Goal: Task Accomplishment & Management: Manage account settings

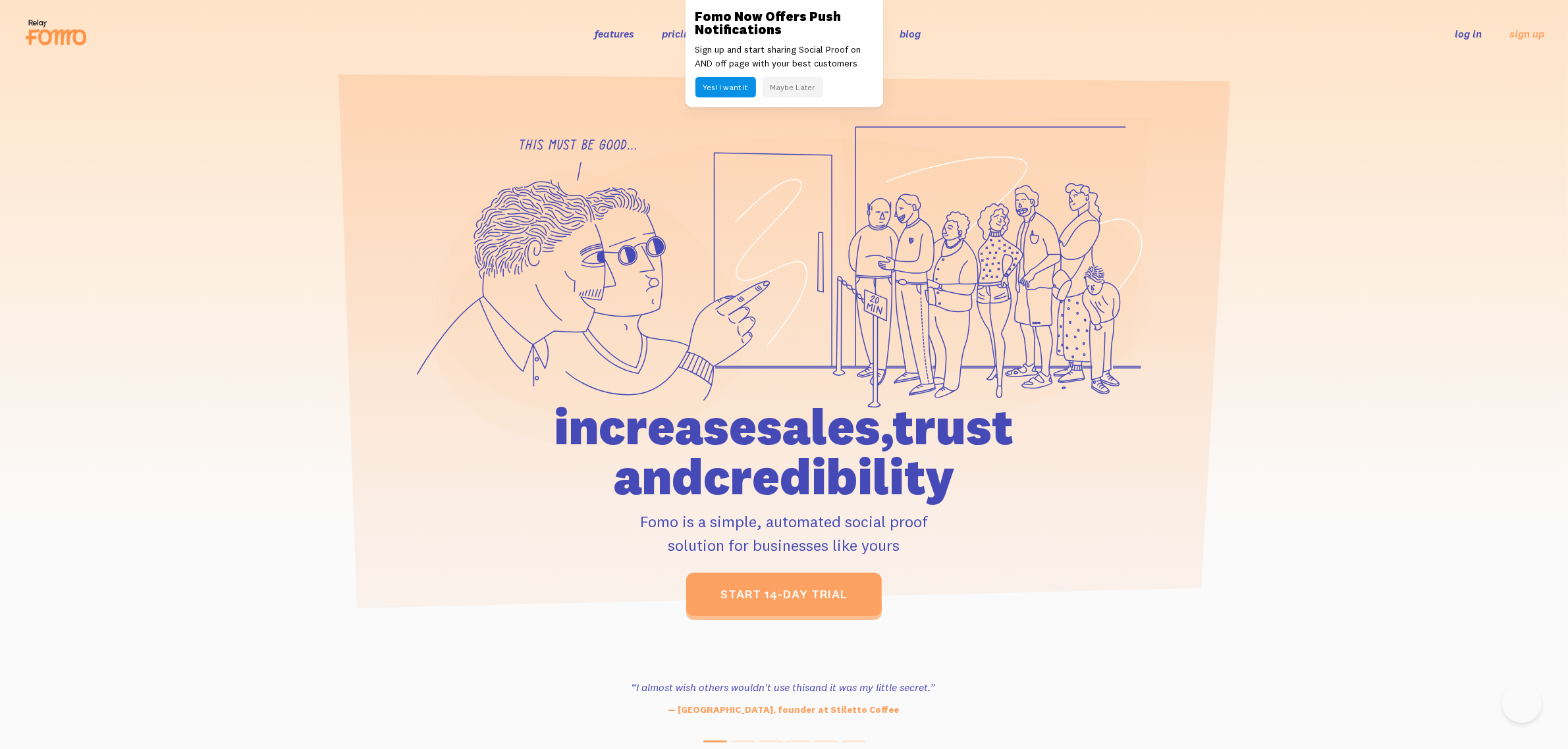
click at [1469, 31] on link "log in" at bounding box center [1468, 33] width 27 height 13
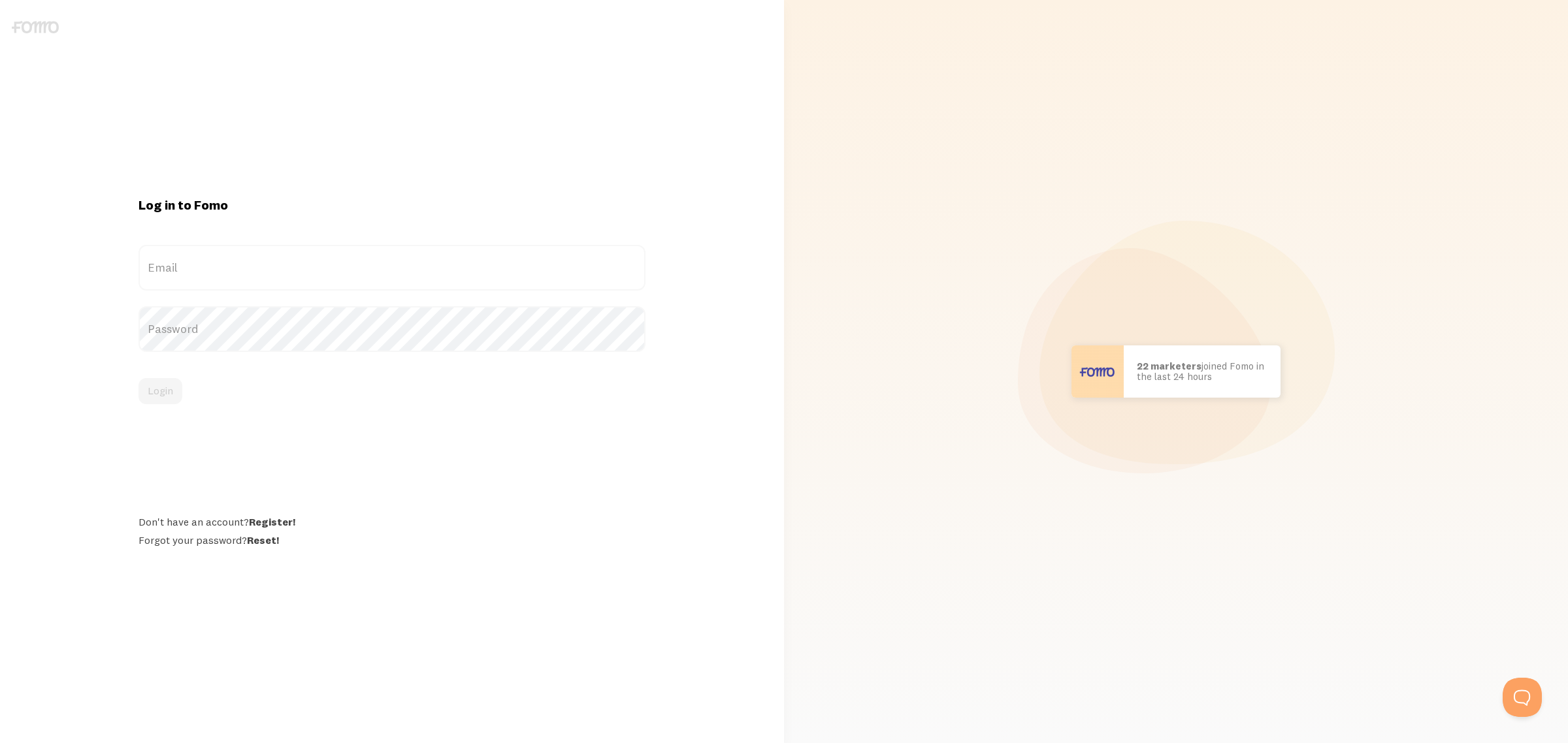
click at [168, 263] on label "Email" at bounding box center [392, 267] width 507 height 45
click at [168, 263] on input "Email" at bounding box center [392, 267] width 507 height 45
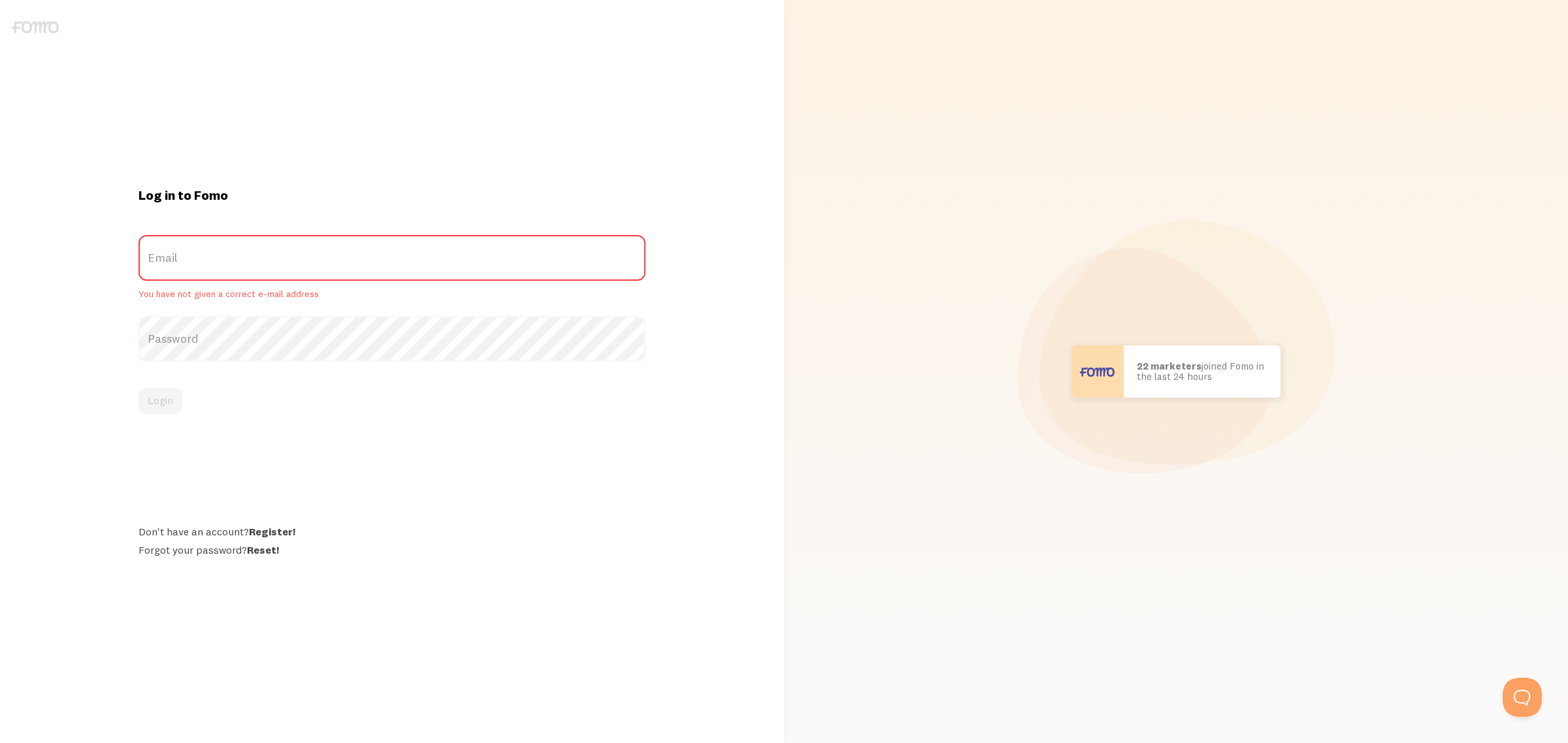
click at [165, 265] on label "Email" at bounding box center [392, 258] width 507 height 45
click at [165, 265] on input "Email" at bounding box center [392, 258] width 507 height 45
click at [139, 281] on div at bounding box center [139, 281] width 0 height 0
type input "[EMAIL_ADDRESS][DOMAIN_NAME]"
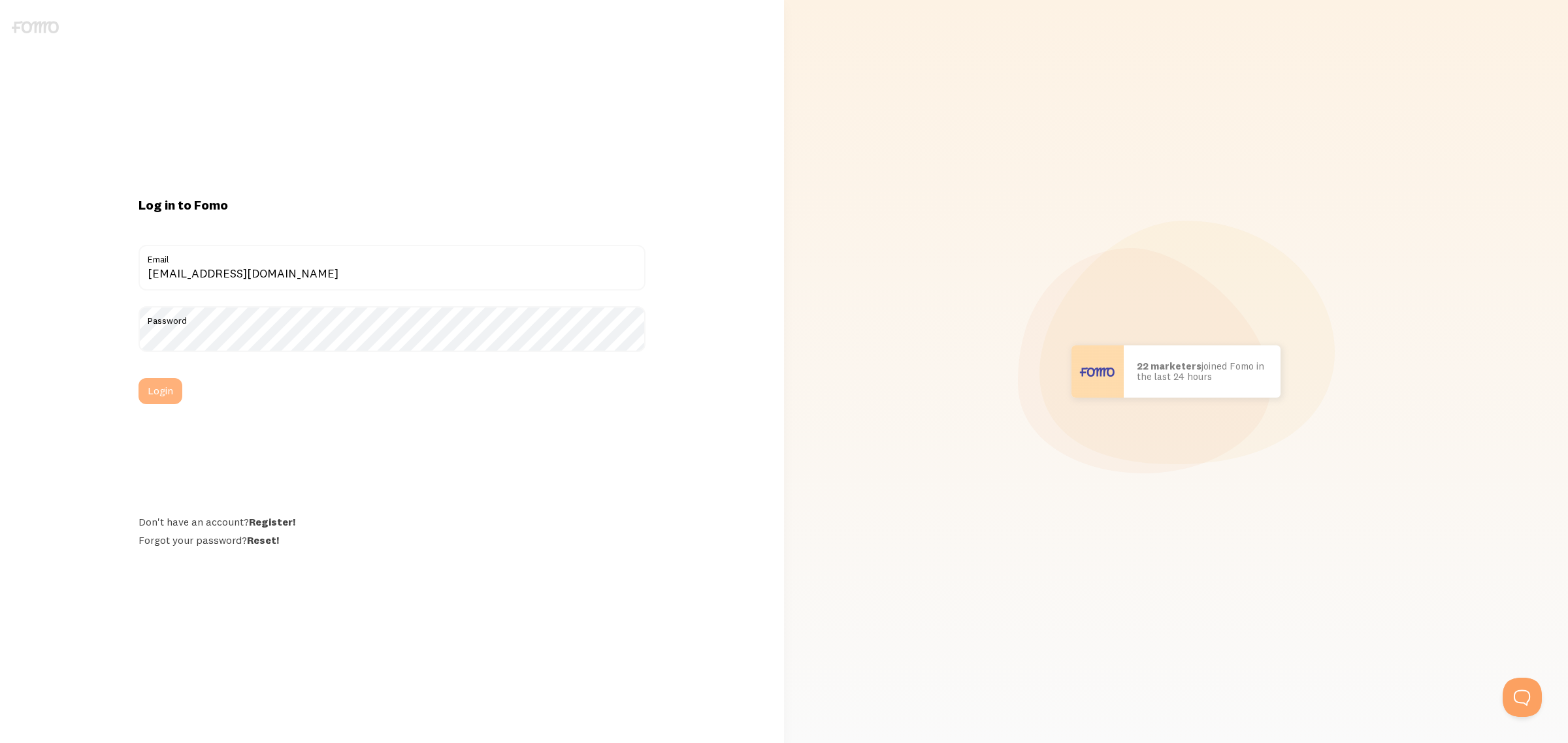
click at [162, 389] on button "Login" at bounding box center [160, 391] width 43 height 26
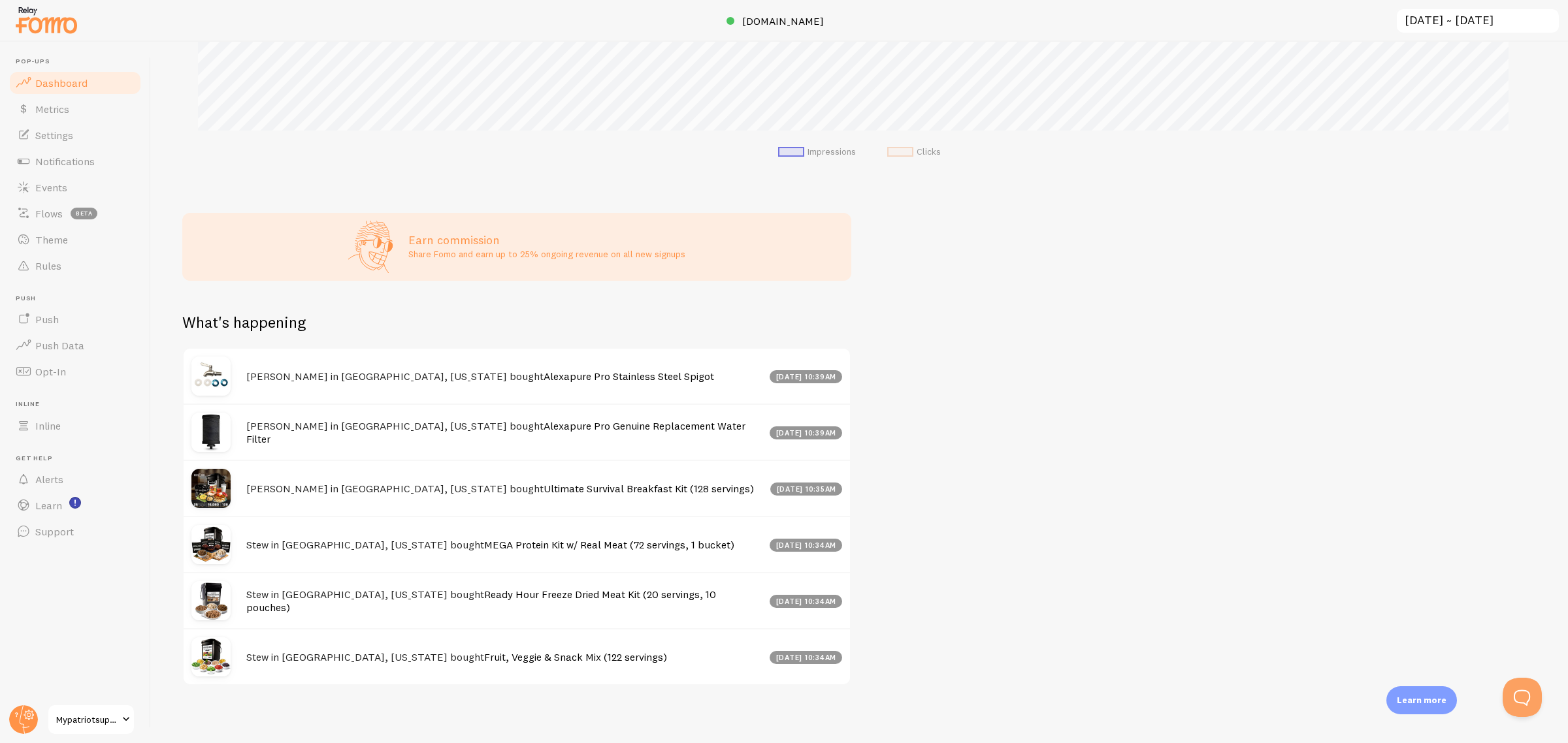
scroll to position [496, 0]
click at [1010, 542] on div "let us know how we're doing! i'm fine with Fomo Impressions 25.07k Quantity of …" at bounding box center [859, 393] width 1417 height 702
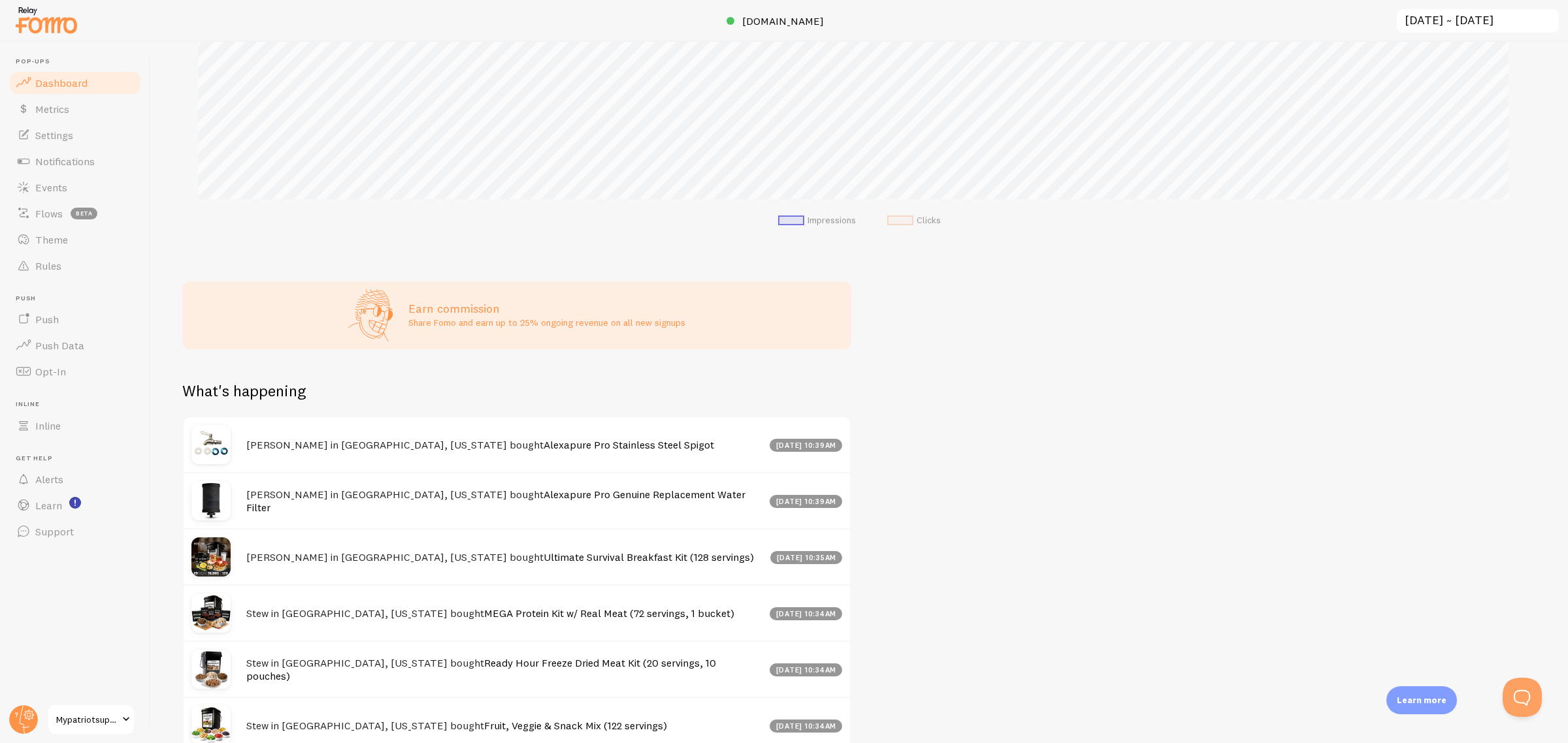
scroll to position [333, 0]
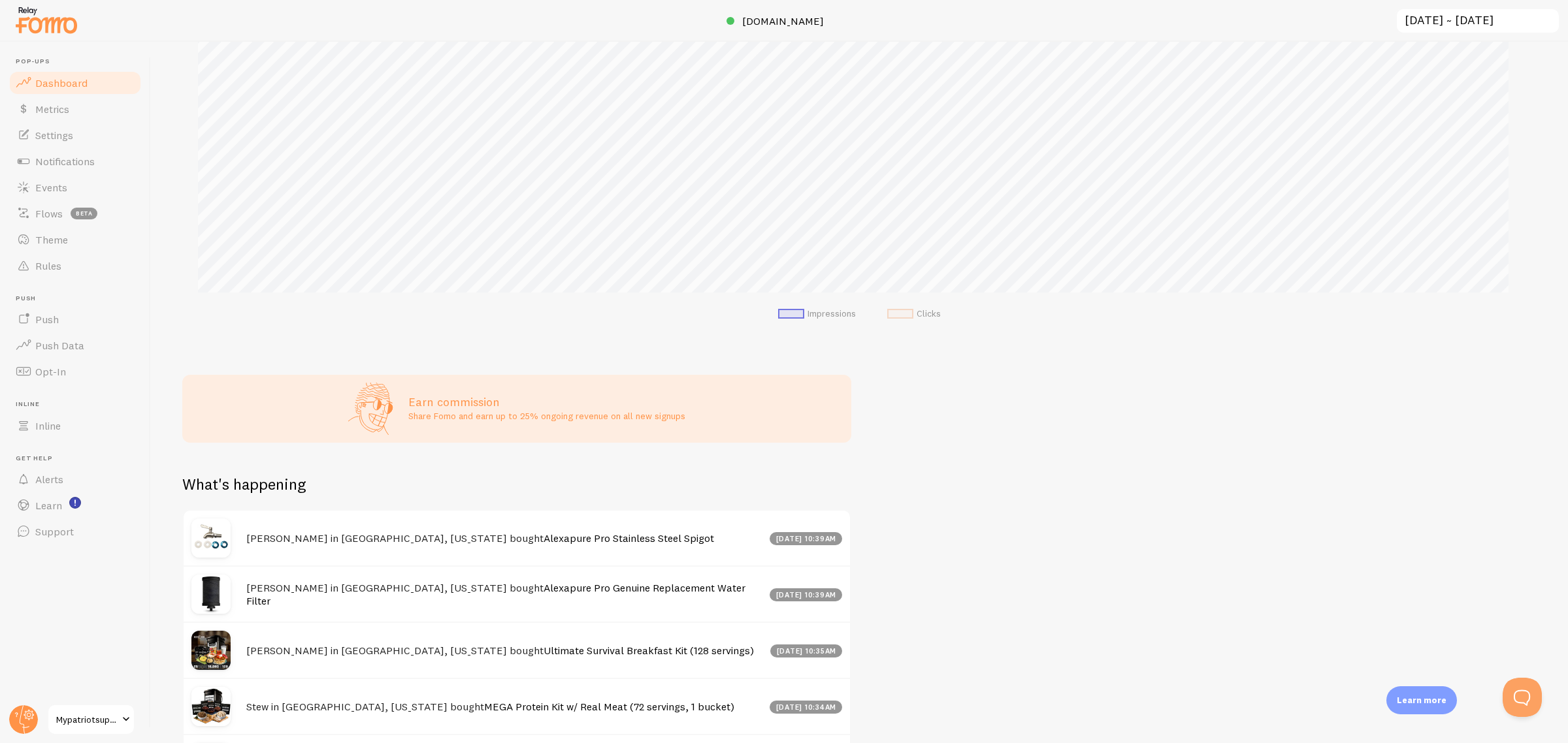
click at [1237, 517] on div "let us know how we're doing! i'm fine with Fomo Impressions 25.07k Quantity of …" at bounding box center [859, 393] width 1417 height 702
click at [1150, 533] on div "let us know how we're doing! i'm fine with Fomo Impressions 25.07k Quantity of …" at bounding box center [859, 393] width 1417 height 702
click at [1053, 427] on div "let us know how we're doing! i'm fine with Fomo Impressions 25.07k Quantity of …" at bounding box center [859, 393] width 1417 height 702
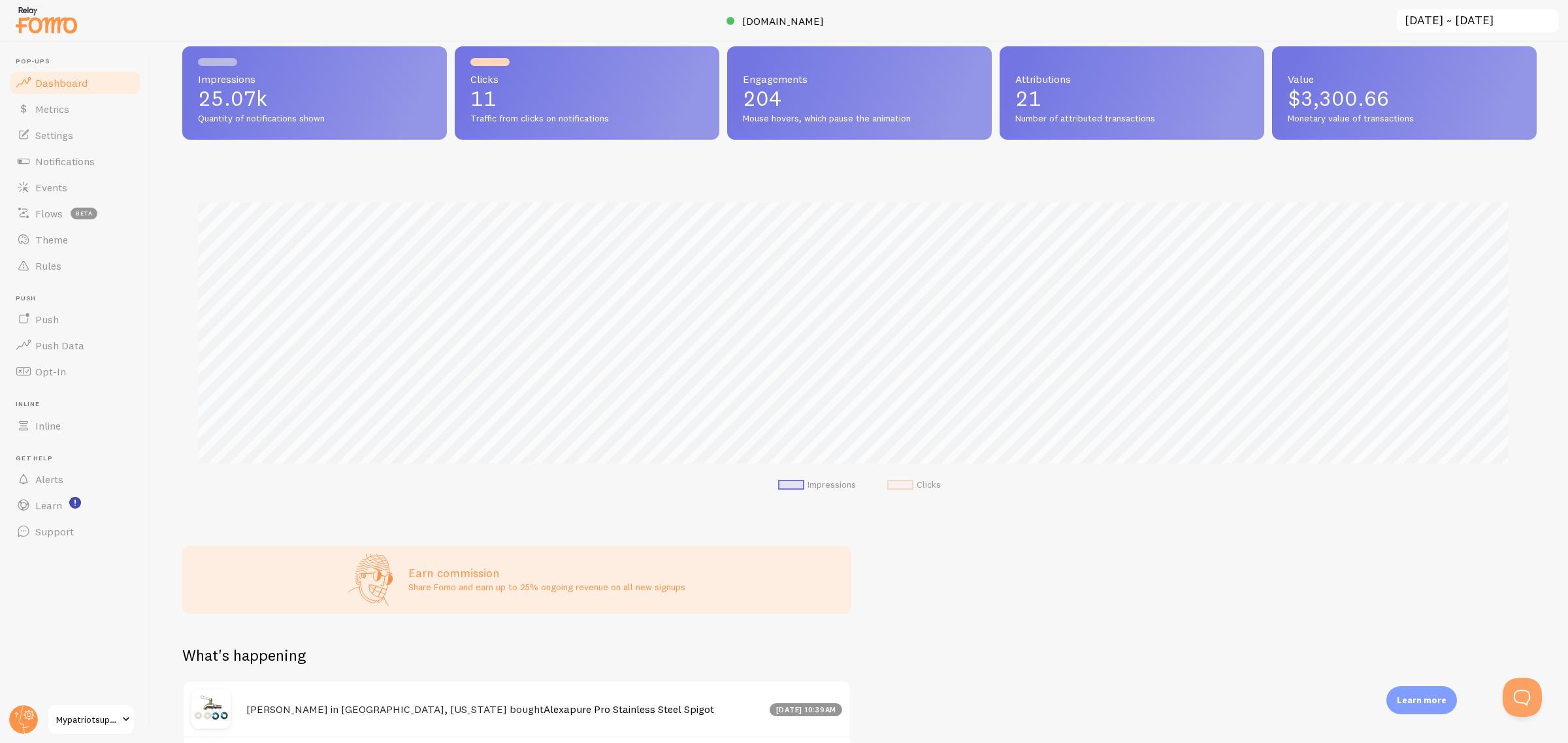
scroll to position [170, 0]
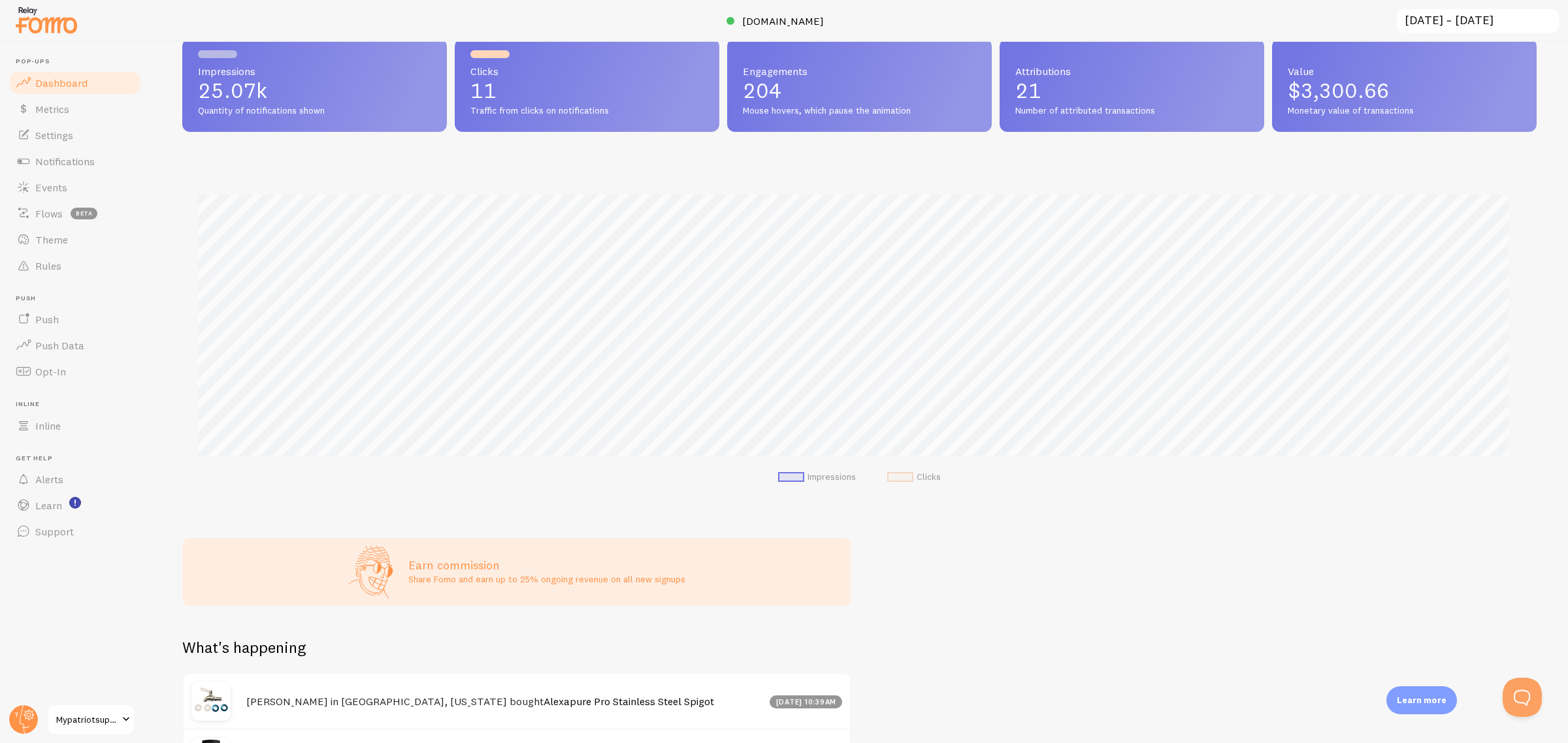
click at [1365, 510] on div "let us know how we're doing! i'm fine with Fomo Impressions 25.07k Quantity of …" at bounding box center [859, 393] width 1417 height 702
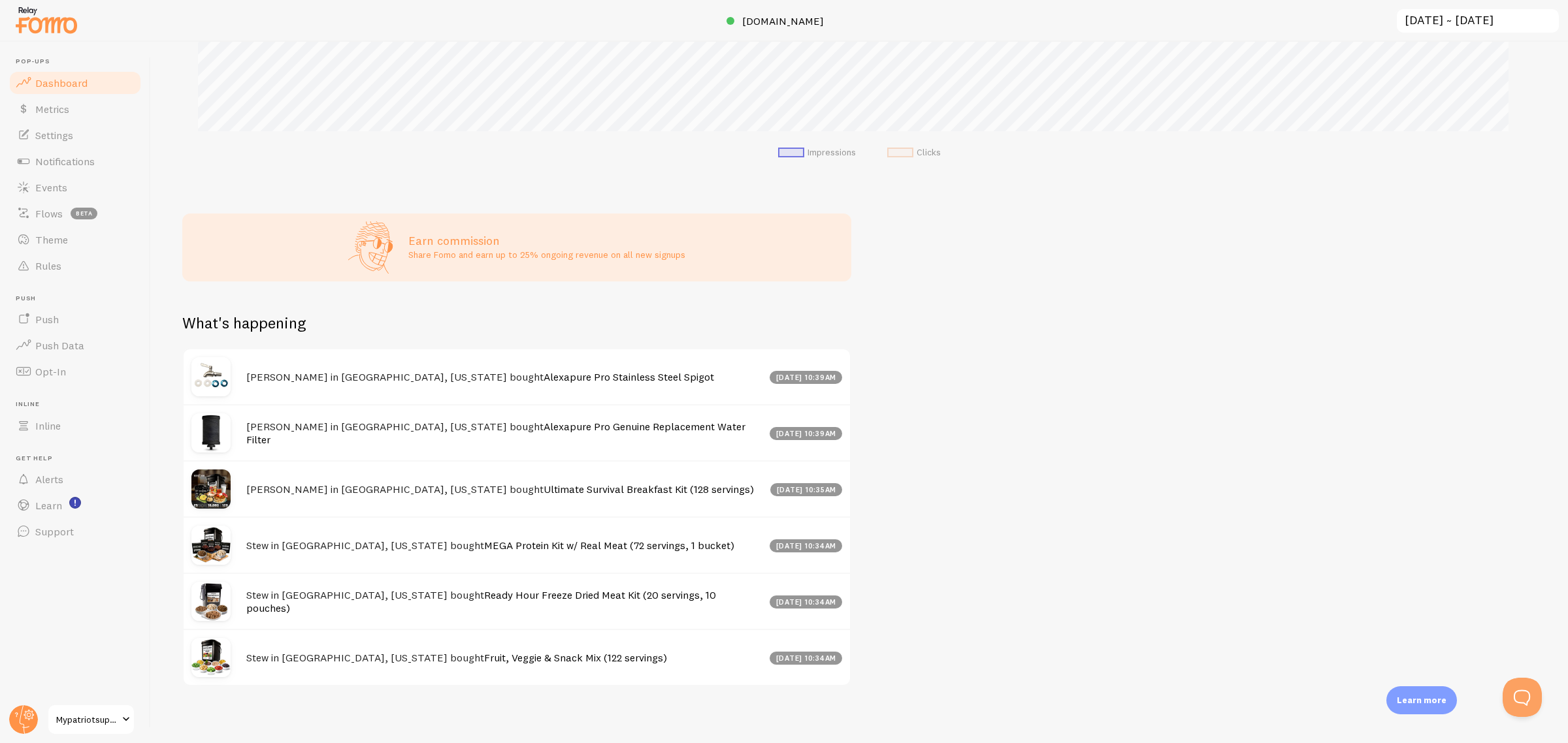
scroll to position [496, 0]
click at [85, 269] on link "Rules" at bounding box center [74, 266] width 134 height 26
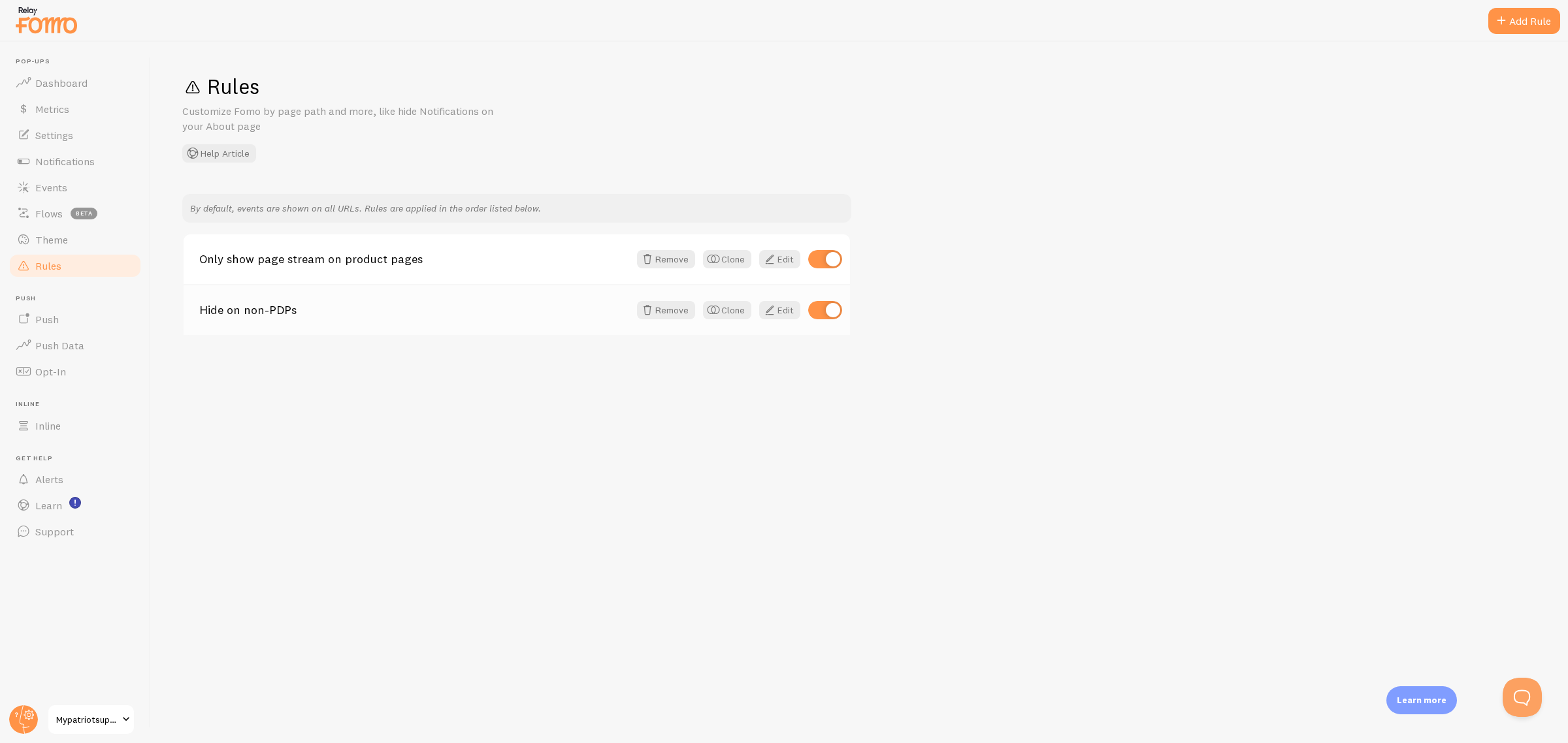
click at [235, 305] on link "Hide on non-PDPs" at bounding box center [414, 310] width 430 height 12
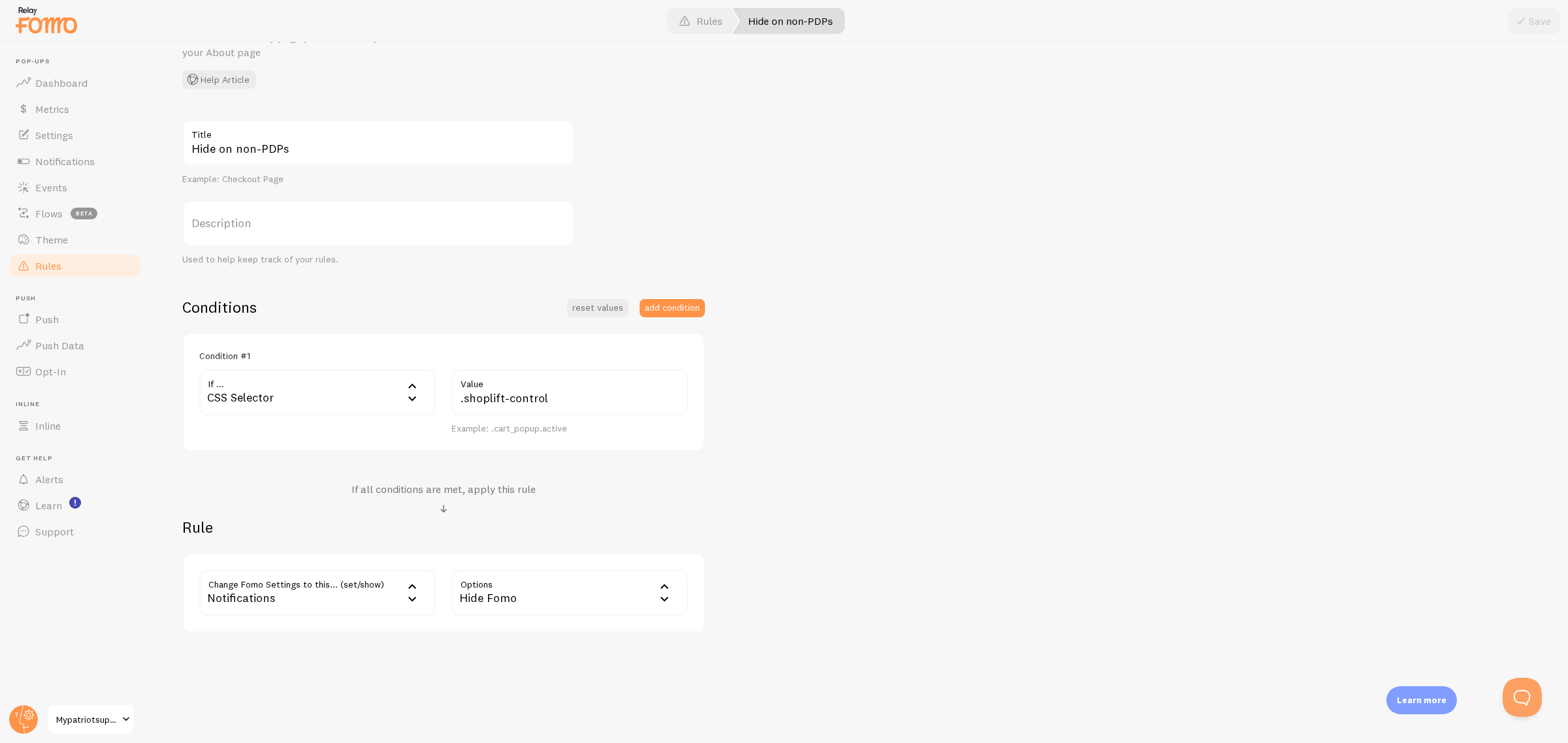
scroll to position [75, 0]
click at [357, 384] on div "CSS Selector" at bounding box center [317, 391] width 237 height 45
click at [531, 408] on input ".shoplift-control" at bounding box center [570, 391] width 237 height 45
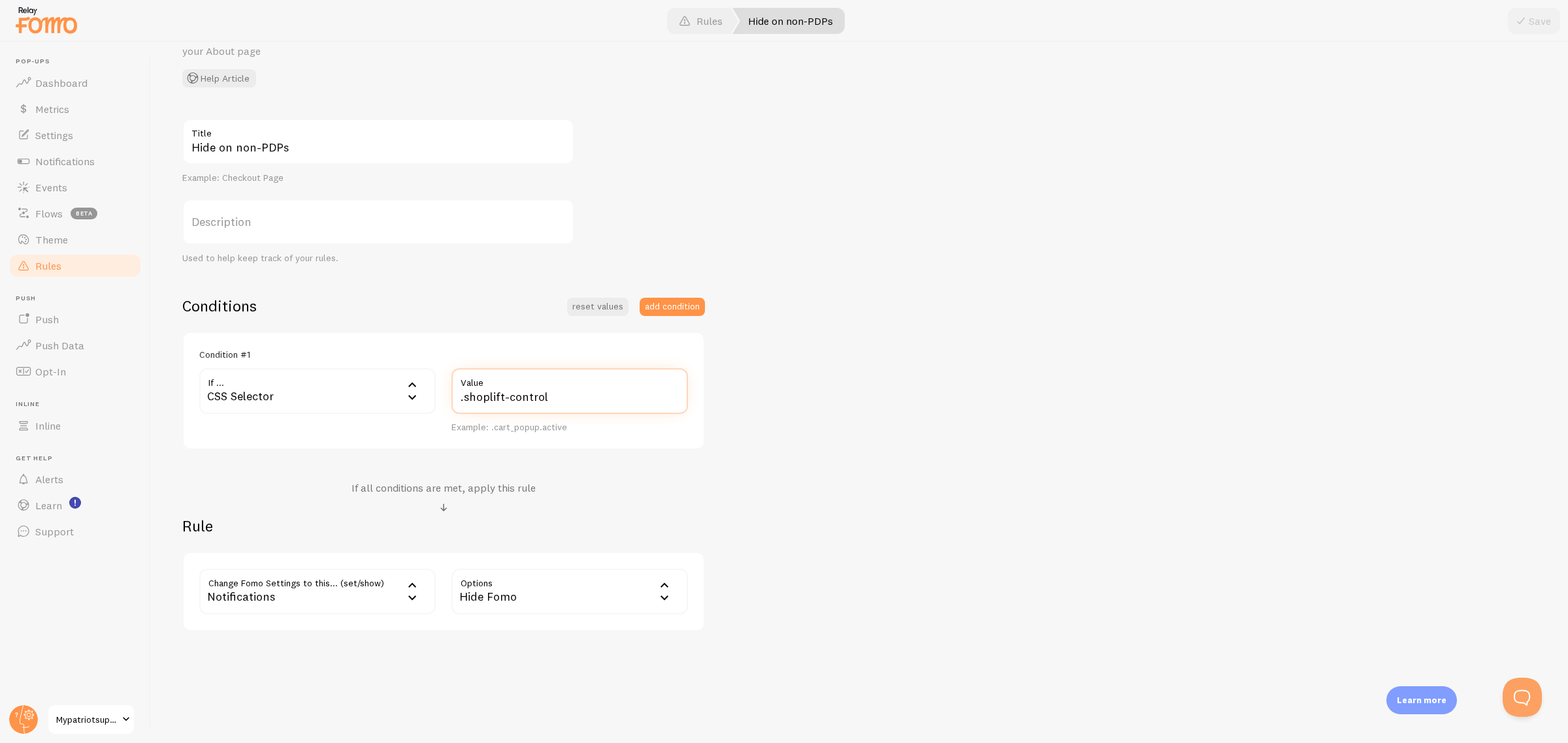
click at [531, 408] on input ".shoplift-control" at bounding box center [570, 391] width 237 height 45
click at [981, 436] on div "Hide on non-PDPs Title Example: Checkout Page Description Used to help keep tra…" at bounding box center [859, 375] width 1354 height 513
click at [501, 399] on input ".shoplift-control" at bounding box center [570, 391] width 237 height 45
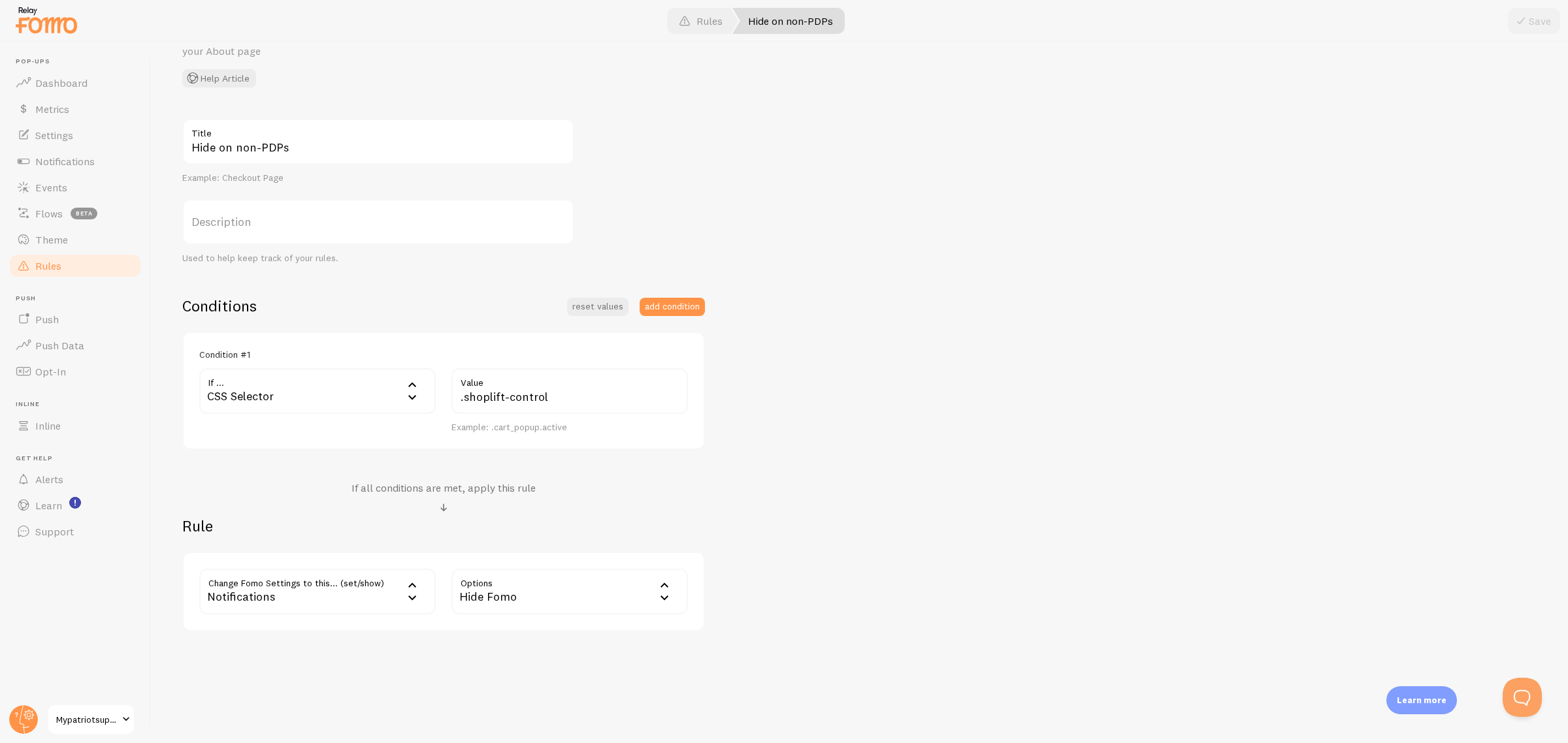
click at [983, 431] on div "Hide on non-PDPs Title Example: Checkout Page Description Used to help keep tra…" at bounding box center [859, 375] width 1354 height 513
click at [511, 399] on input ".shoplift-control" at bounding box center [570, 391] width 237 height 45
click at [843, 423] on div "Hide on non-PDPs Title Example: Checkout Page Description Used to help keep tra…" at bounding box center [859, 375] width 1354 height 513
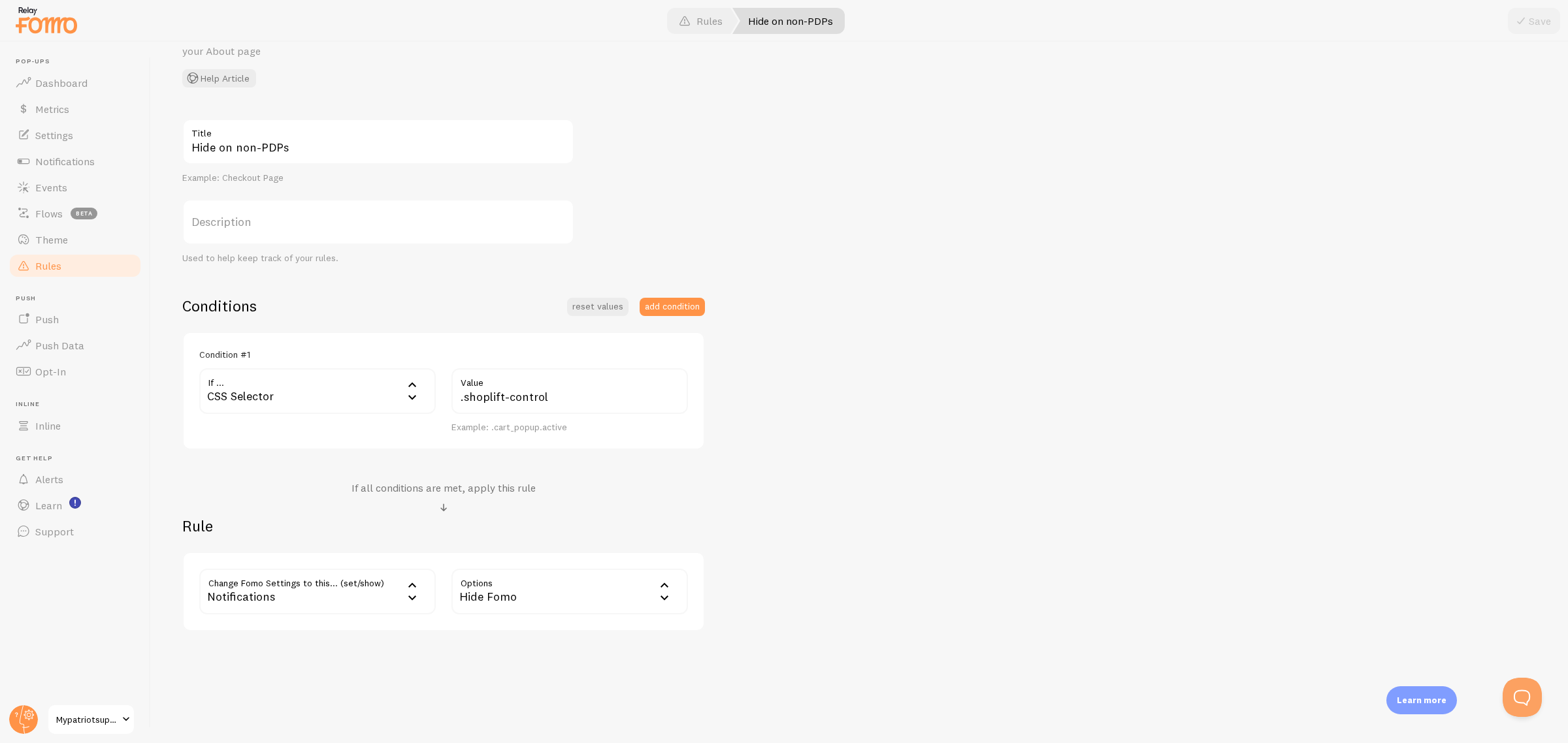
click at [916, 478] on div "Hide on non-PDPs Title Example: Checkout Page Description Used to help keep tra…" at bounding box center [859, 375] width 1354 height 513
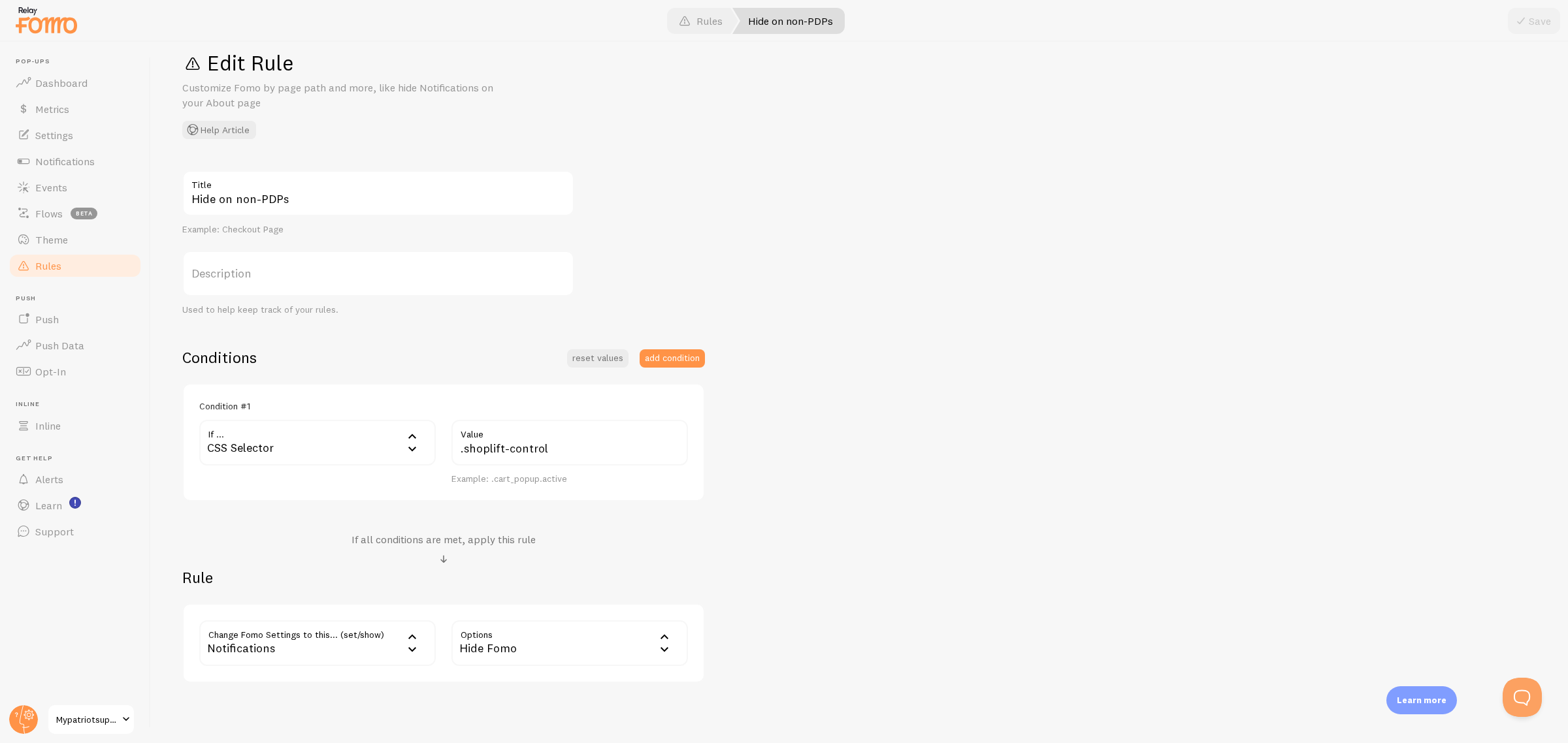
scroll to position [0, 0]
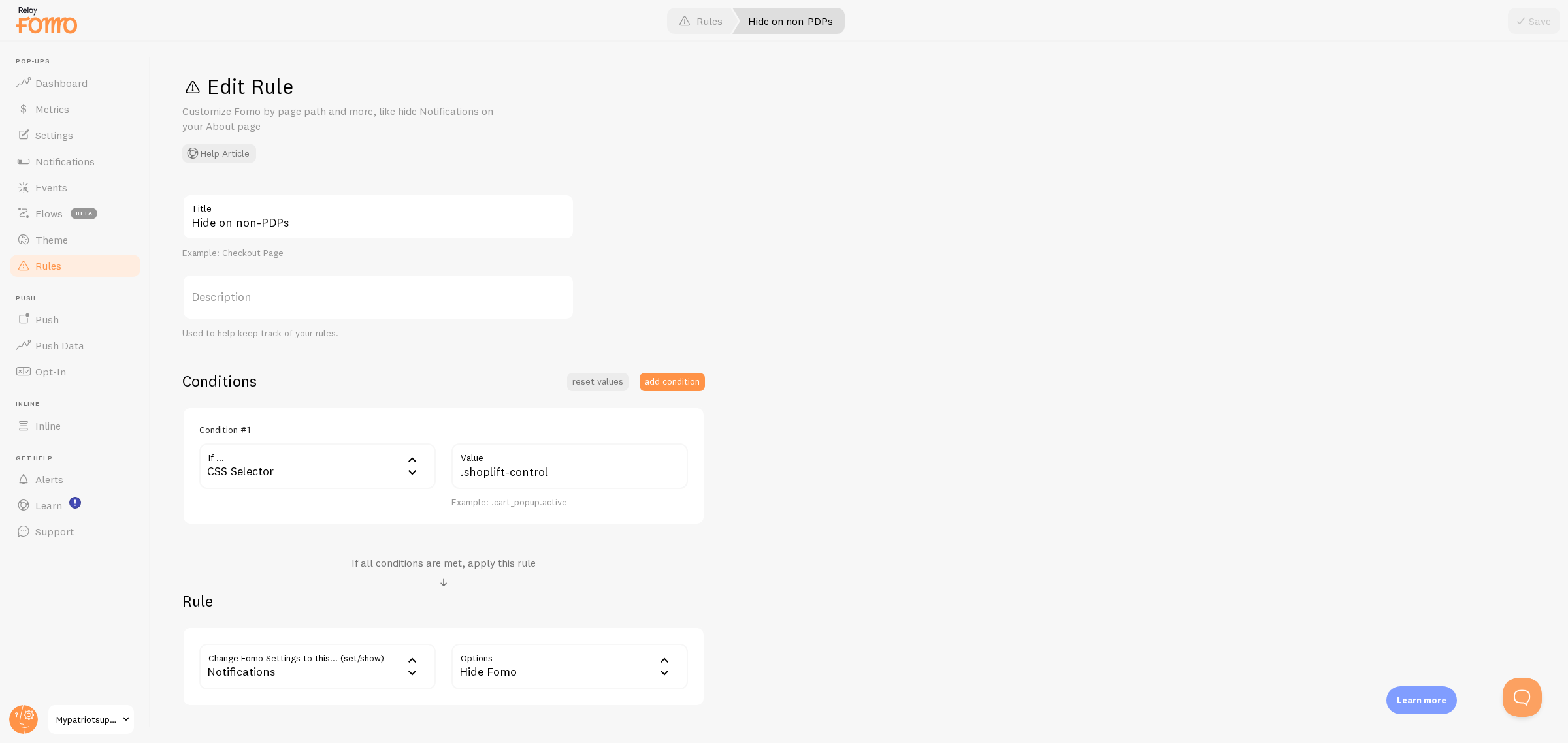
click at [850, 533] on div "Hide on non-PDPs Title Example: Checkout Page Description Used to help keep tra…" at bounding box center [859, 450] width 1354 height 513
click at [998, 496] on div "Hide on non-PDPs Title Example: Checkout Page Description Used to help keep tra…" at bounding box center [859, 450] width 1354 height 513
drag, startPoint x: 549, startPoint y: 471, endPoint x: 458, endPoint y: 471, distance: 91.0
click at [458, 471] on input ".shoplift-control" at bounding box center [570, 466] width 237 height 45
click at [616, 464] on input ".shoplift-control" at bounding box center [570, 466] width 237 height 45
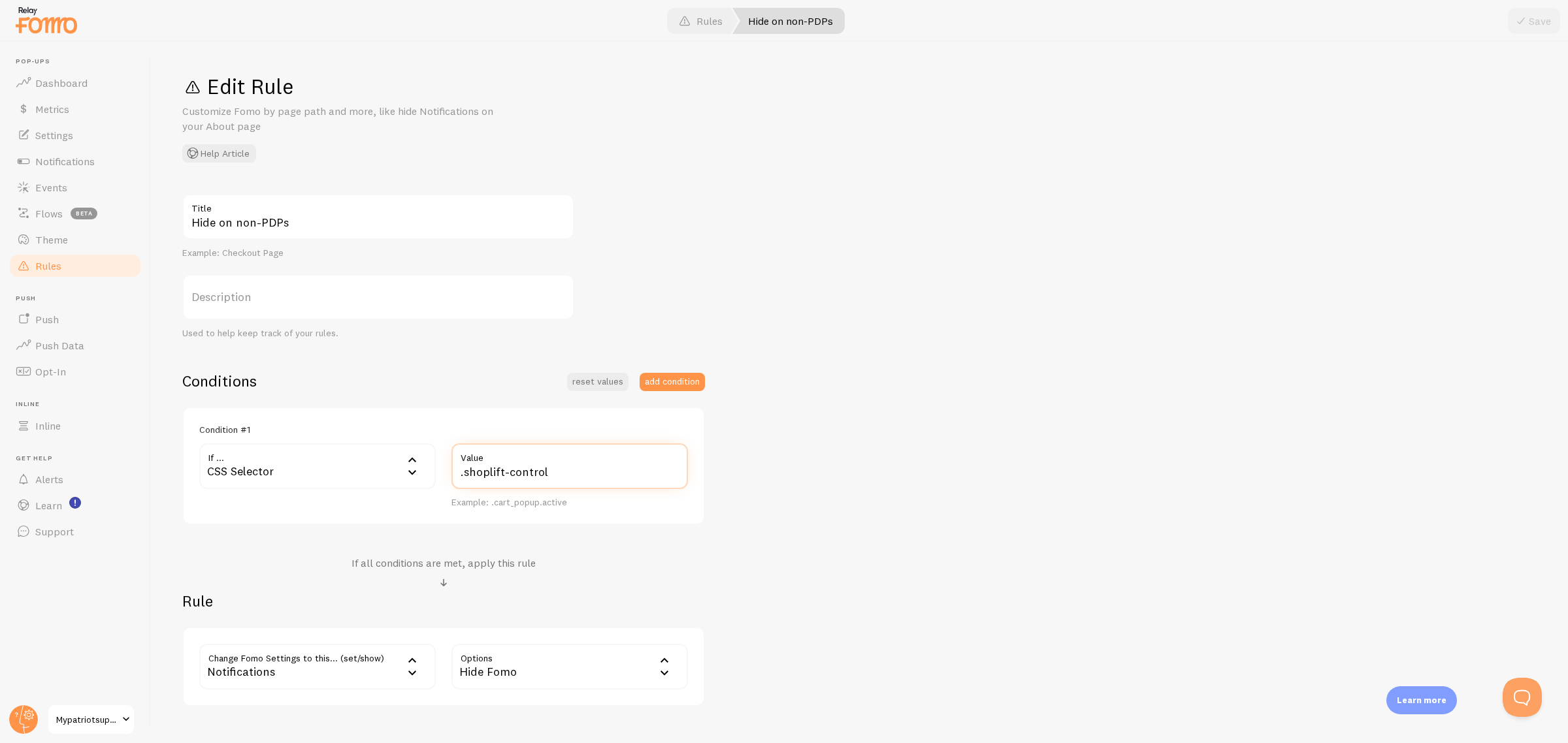
drag, startPoint x: 592, startPoint y: 469, endPoint x: 420, endPoint y: 475, distance: 172.1
click at [420, 475] on div "If ... css_selector CSS Selector URL Path URL Parameter Home page Mobile Browse…" at bounding box center [444, 476] width 505 height 65
click at [1006, 434] on div "Hide on non-PDPs Title Example: Checkout Page Description Used to help keep tra…" at bounding box center [859, 450] width 1354 height 513
click at [896, 454] on div "Hide on non-PDPs Title Example: Checkout Page Description Used to help keep tra…" at bounding box center [859, 450] width 1354 height 513
drag, startPoint x: 825, startPoint y: 390, endPoint x: 841, endPoint y: 396, distance: 17.1
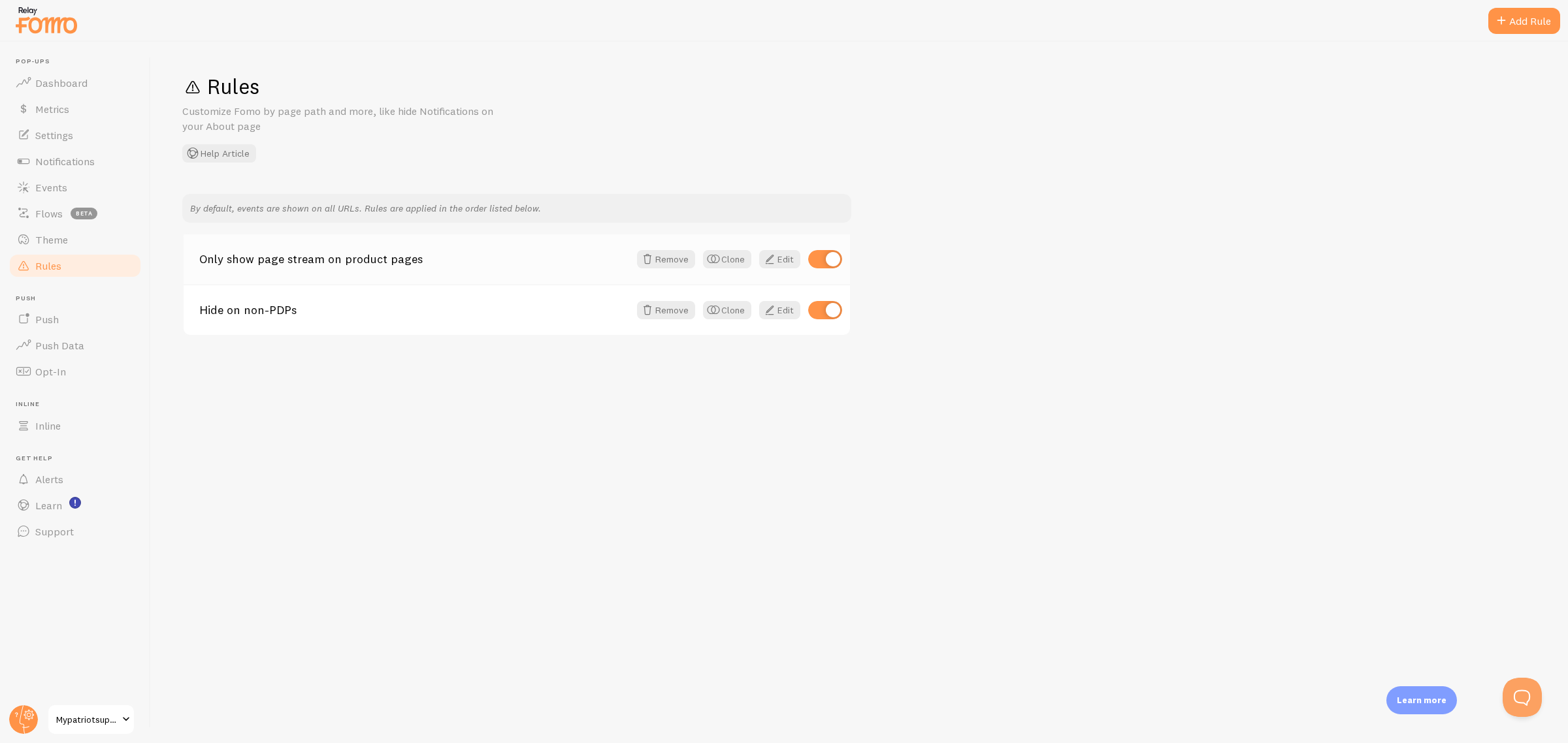
click at [296, 256] on link "Only show page stream on product pages" at bounding box center [414, 259] width 430 height 12
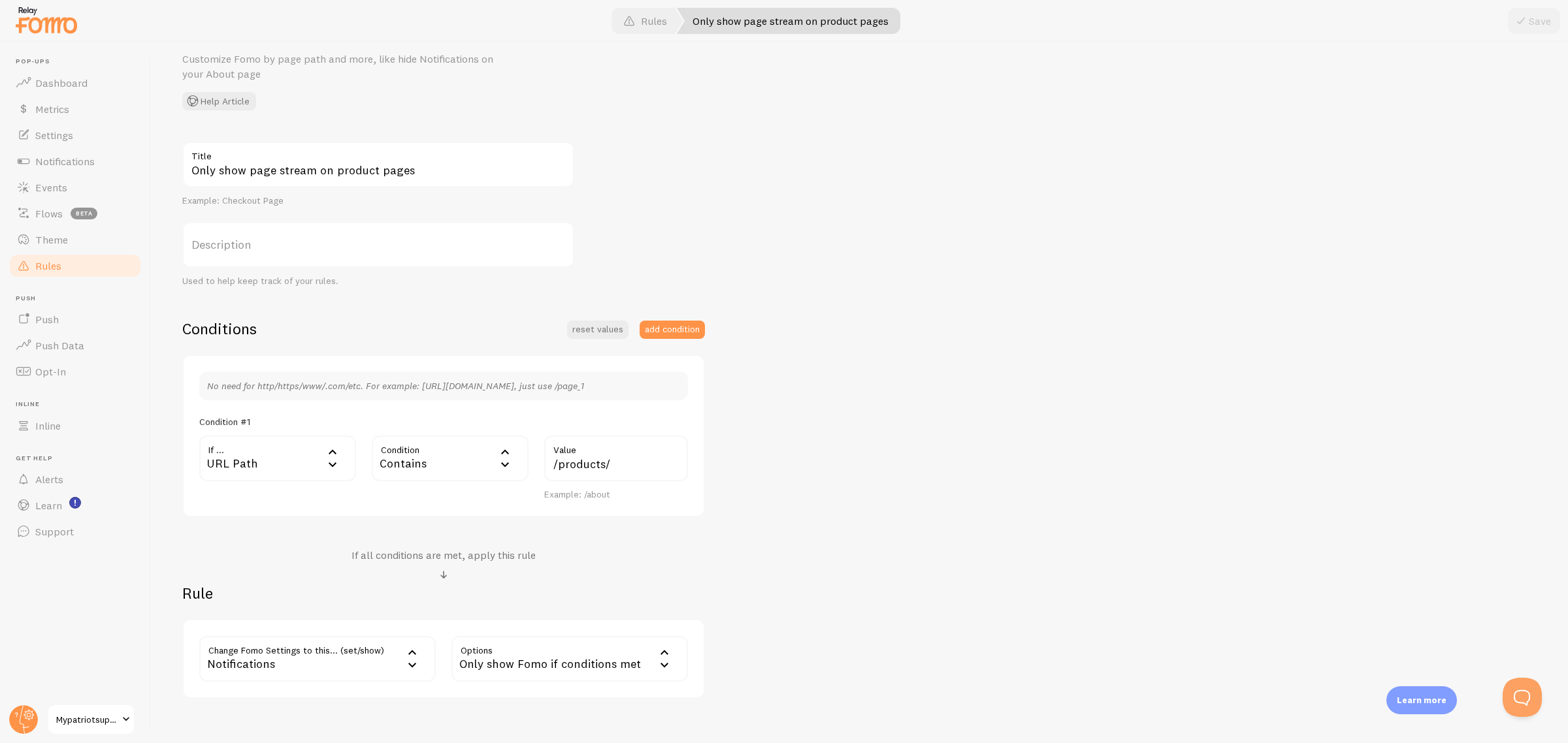
scroll to position [119, 0]
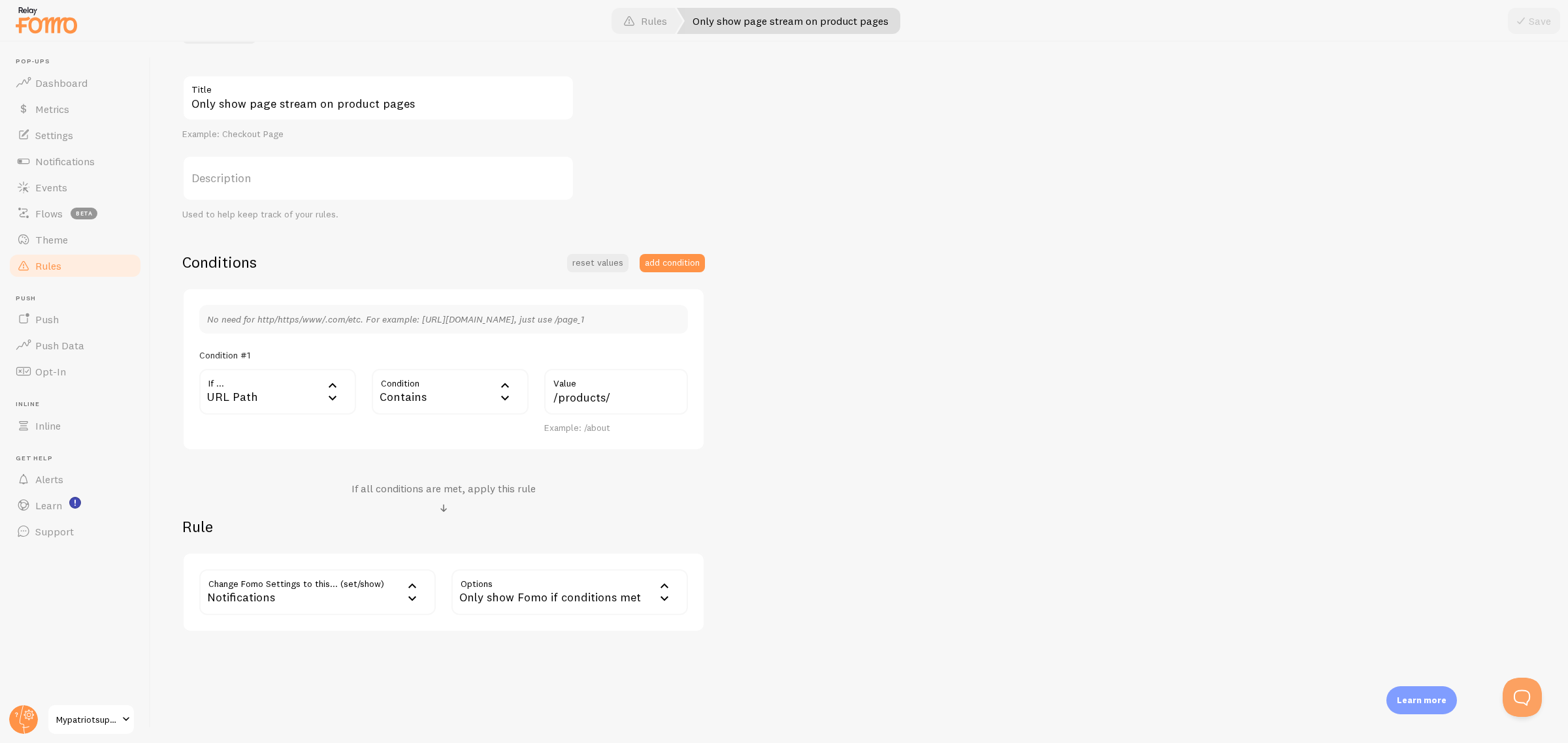
drag, startPoint x: 772, startPoint y: 474, endPoint x: 788, endPoint y: 480, distance: 17.1
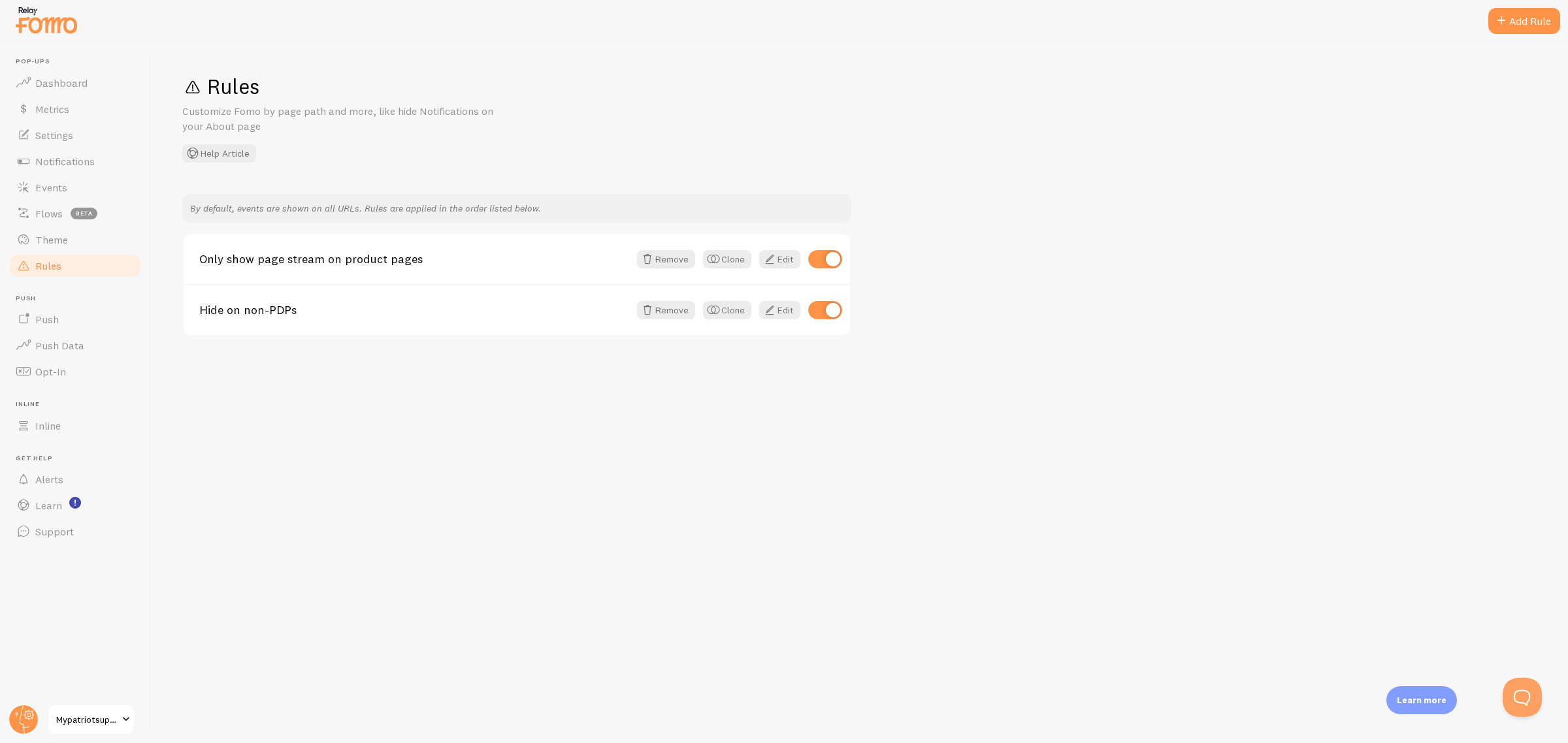
drag, startPoint x: 518, startPoint y: 474, endPoint x: 519, endPoint y: 487, distance: 13.0
